Goal: Check status

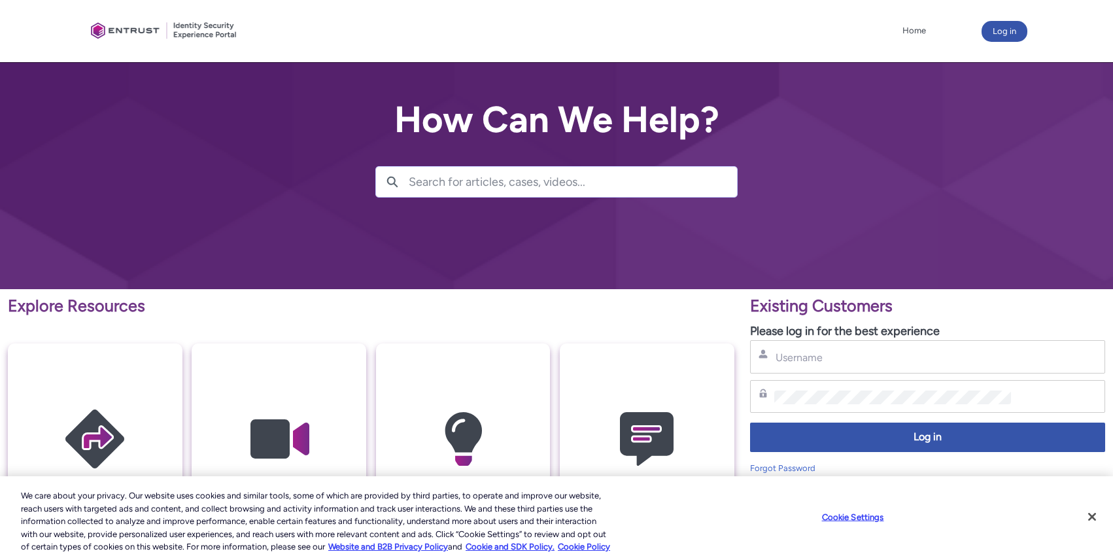
click at [826, 350] on div "Username" at bounding box center [927, 356] width 338 height 16
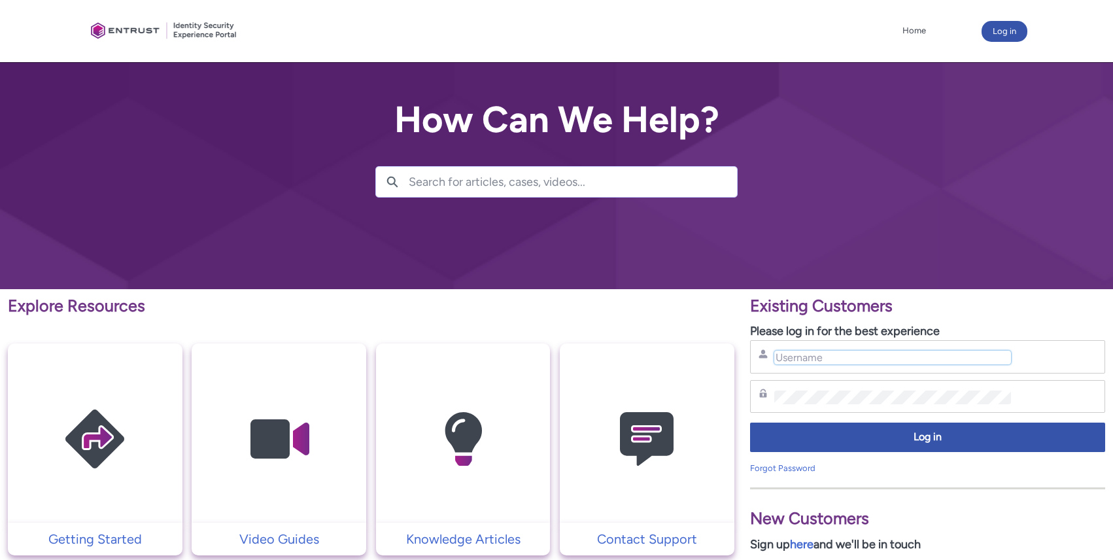
click at [827, 351] on input "Username" at bounding box center [892, 357] width 237 height 14
paste input "gleb.borisov@mynd.co"
type input "gleb.borisov@mynd.co"
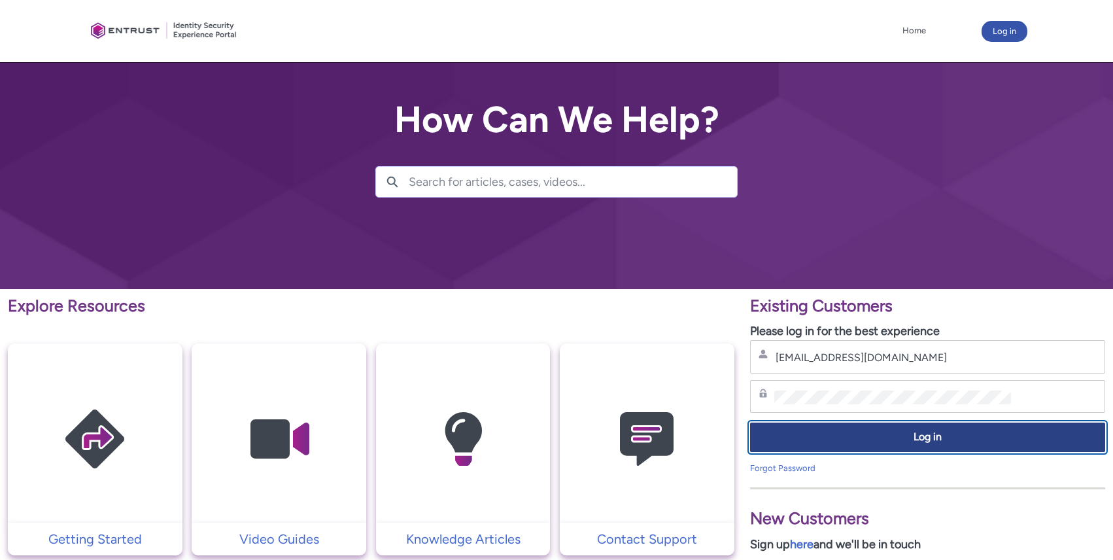
click at [814, 430] on span "Log in" at bounding box center [927, 436] width 338 height 15
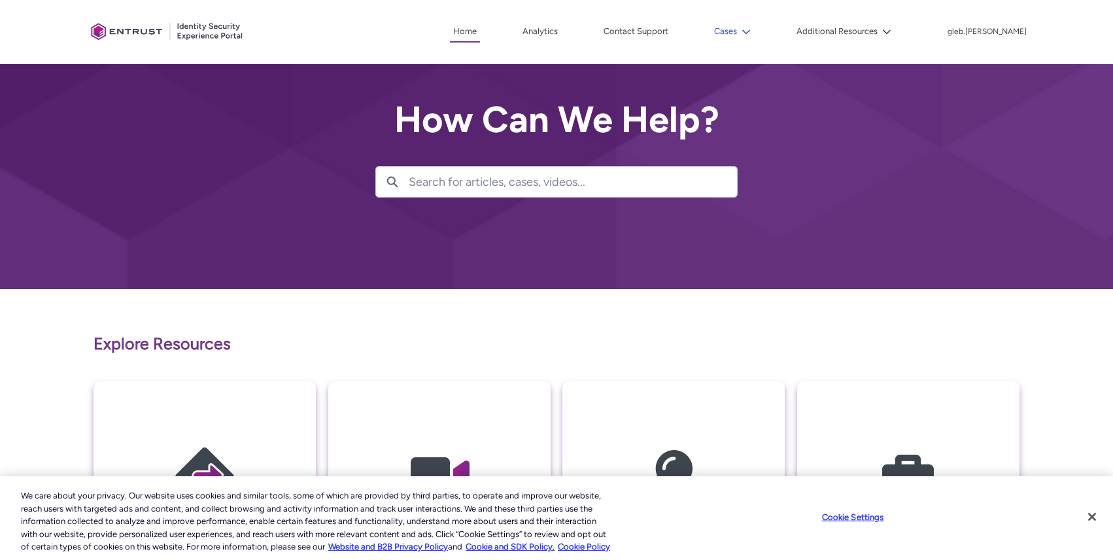
click at [750, 30] on icon at bounding box center [745, 31] width 9 height 9
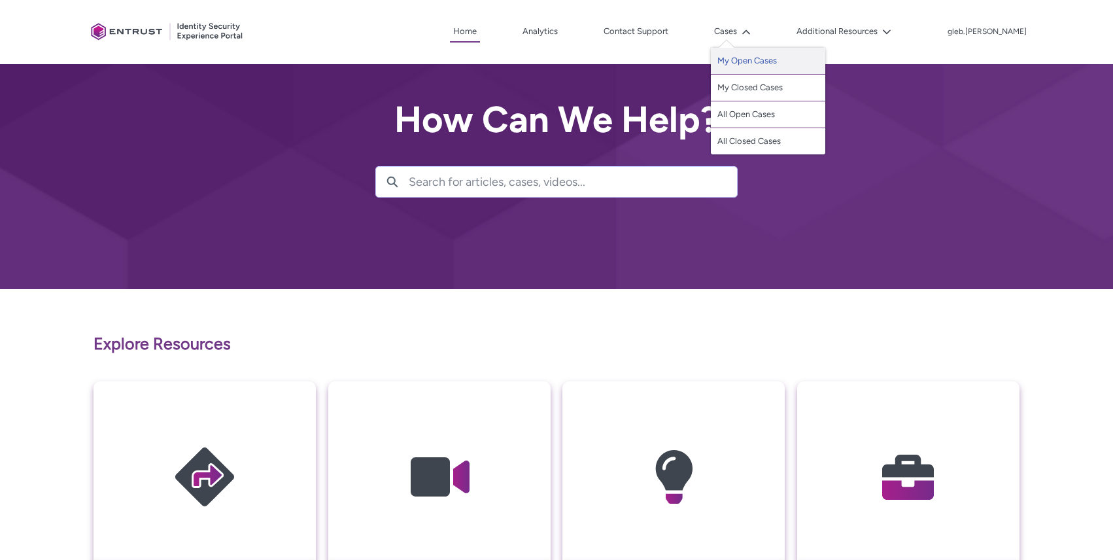
click at [775, 58] on link "My Open Cases" at bounding box center [768, 61] width 114 height 27
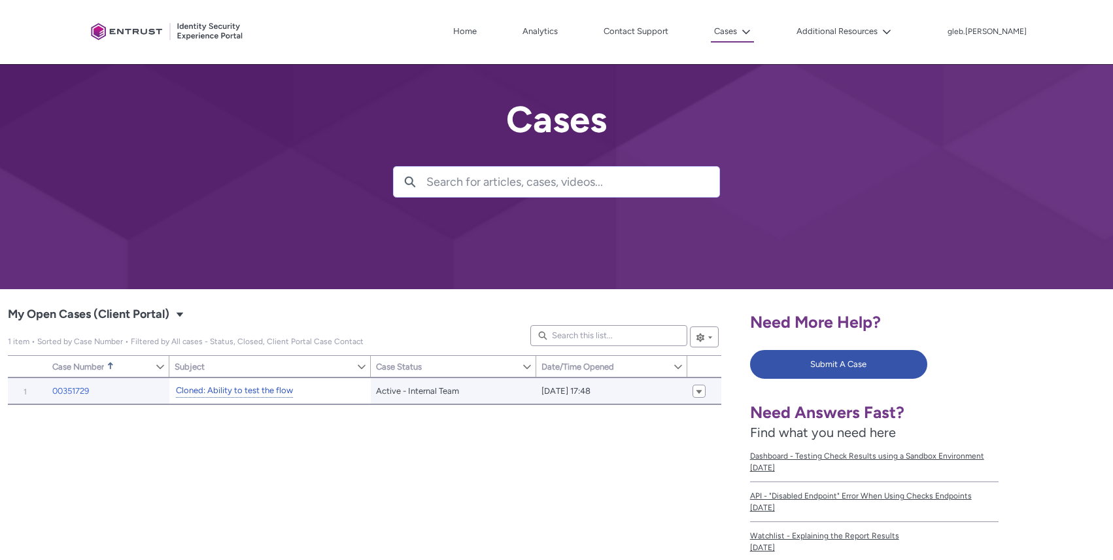
click at [216, 394] on link "Cloned: Ability to test the flow" at bounding box center [234, 391] width 117 height 14
type input "183"
type input "320"
type input "249"
type input "227"
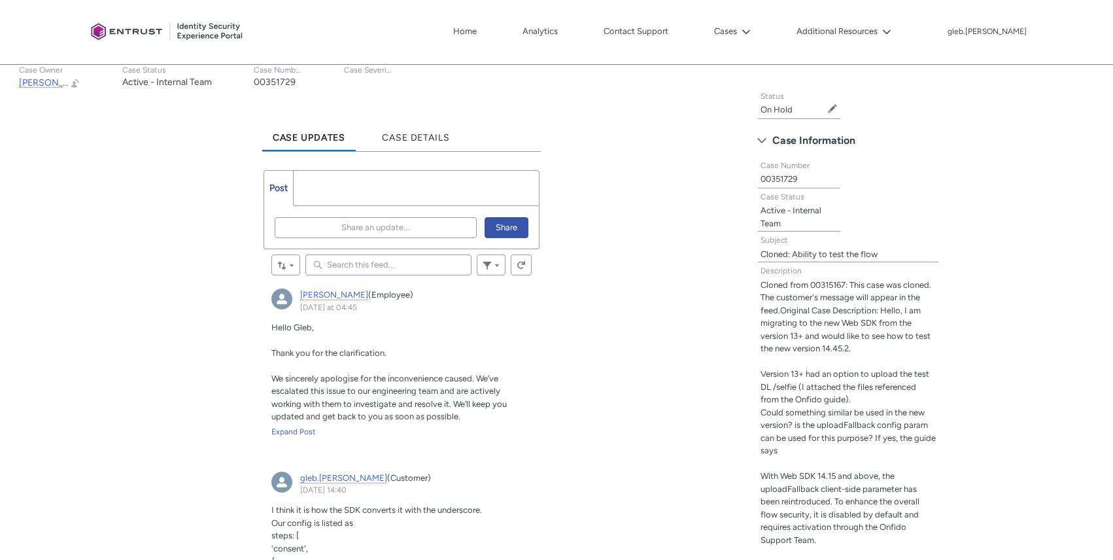
scroll to position [314, 0]
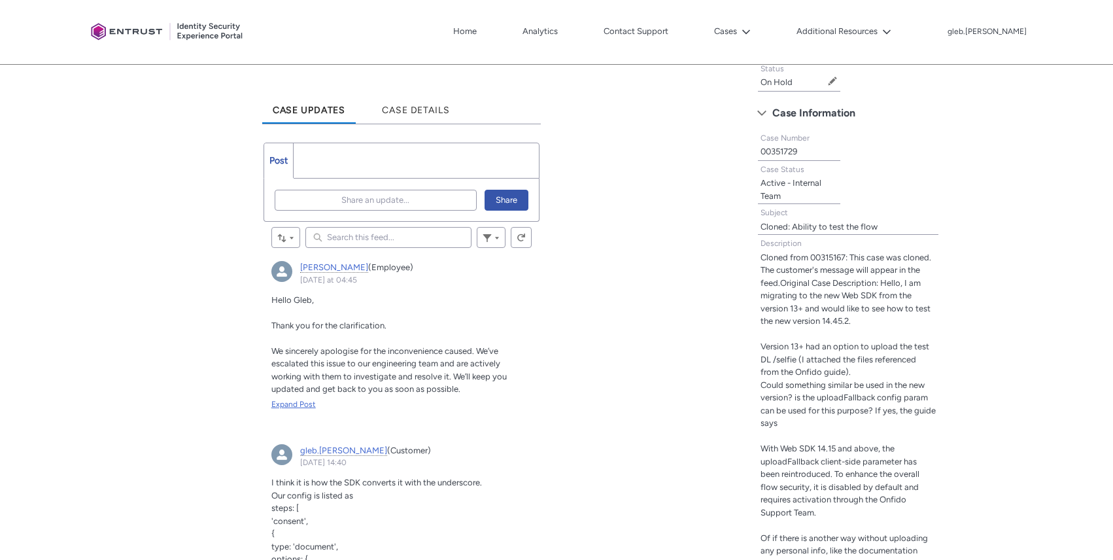
click at [276, 405] on div "Expand Post" at bounding box center [401, 404] width 260 height 12
